Goal: Task Accomplishment & Management: Use online tool/utility

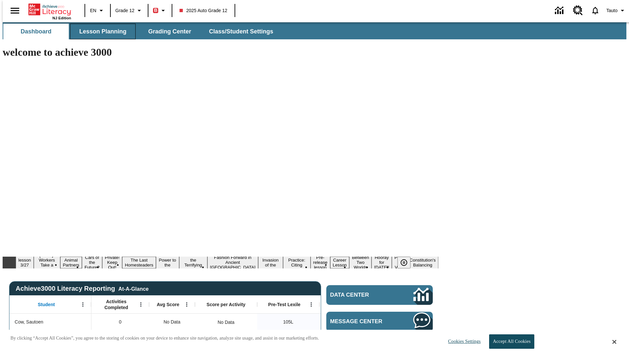
click at [100, 31] on span "Lesson Planning" at bounding box center [102, 32] width 47 height 8
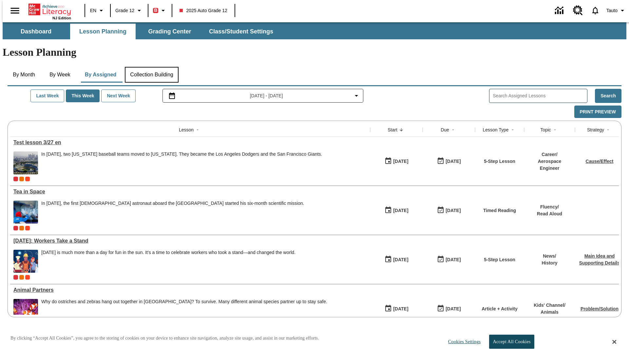
click at [151, 67] on button "Collection Building" at bounding box center [152, 75] width 54 height 16
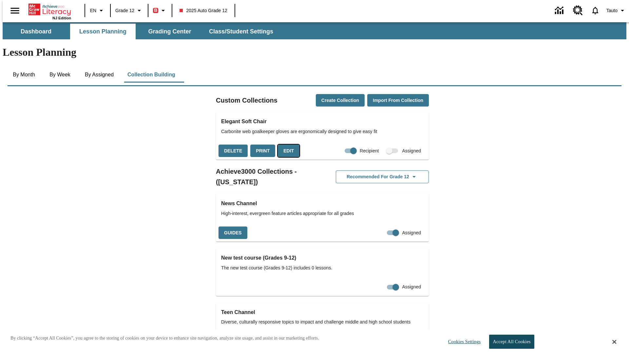
click at [286, 144] on button "Edit" at bounding box center [289, 150] width 22 height 13
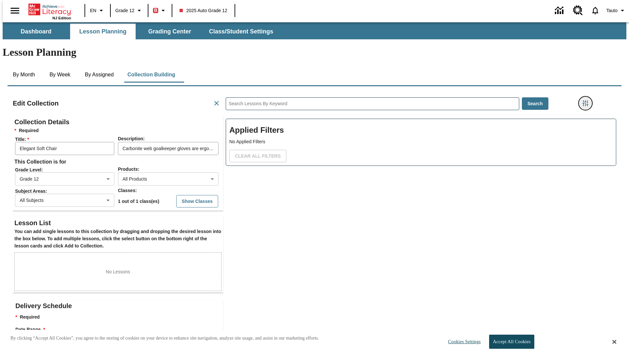
click at [587, 100] on icon "Filters Side menu" at bounding box center [585, 103] width 6 height 6
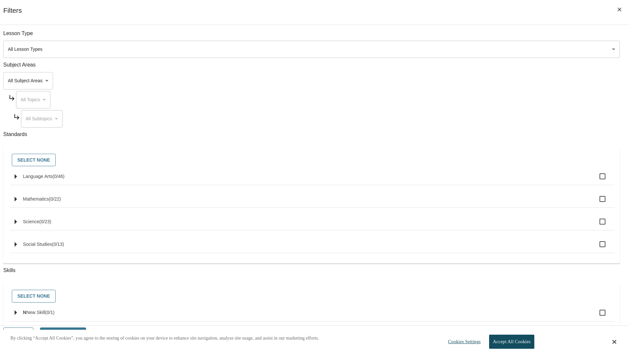
click at [471, 81] on body "Skip to main content NJ Edition EN Grade 12 B 2025 Auto Grade 12 0 Tauto Dashbo…" at bounding box center [314, 221] width 623 height 398
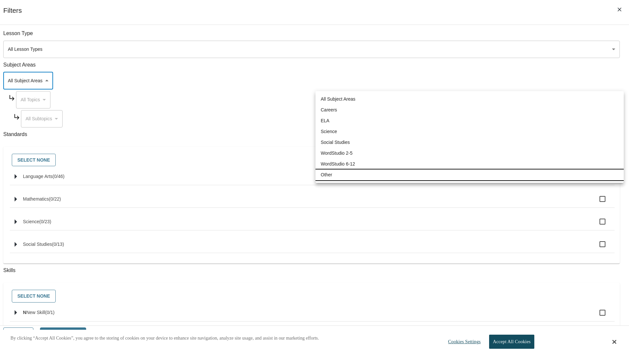
click at [469, 175] on li "Other" at bounding box center [469, 174] width 308 height 11
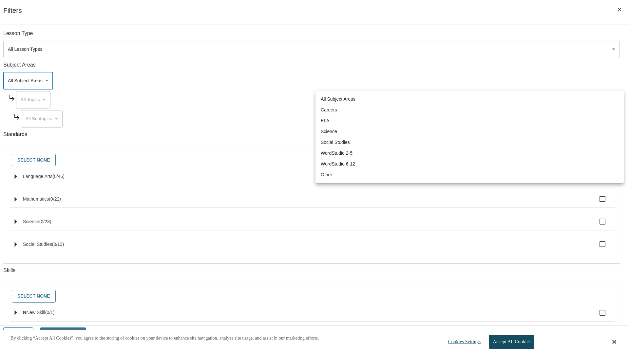
type input "0"
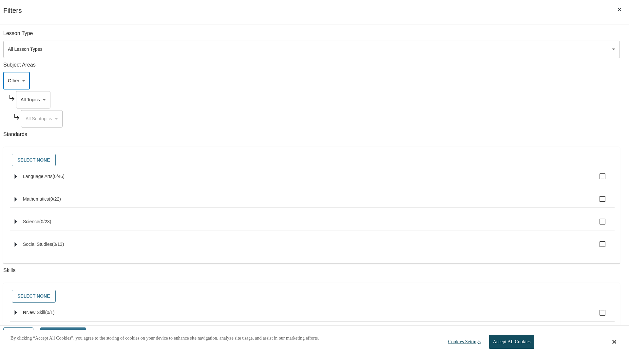
click at [478, 100] on body "Skip to main content NJ Edition EN Grade 12 B 2025 Auto Grade 12 0 Tauto Dashbo…" at bounding box center [314, 221] width 623 height 398
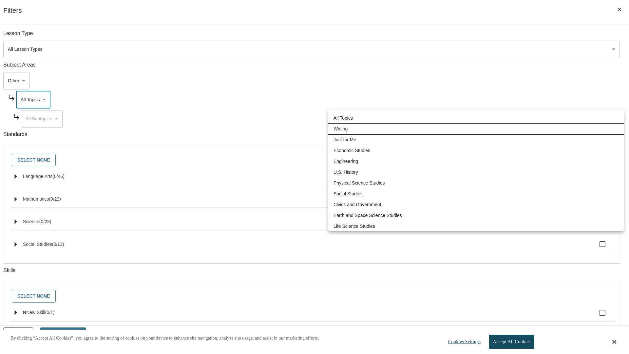
click at [476, 129] on li "Writing" at bounding box center [475, 128] width 295 height 11
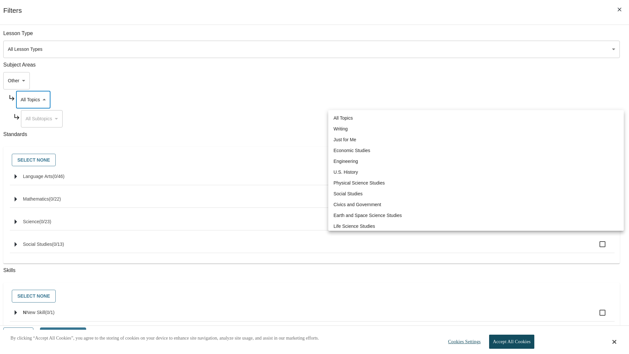
type input "6"
